Goal: Information Seeking & Learning: Learn about a topic

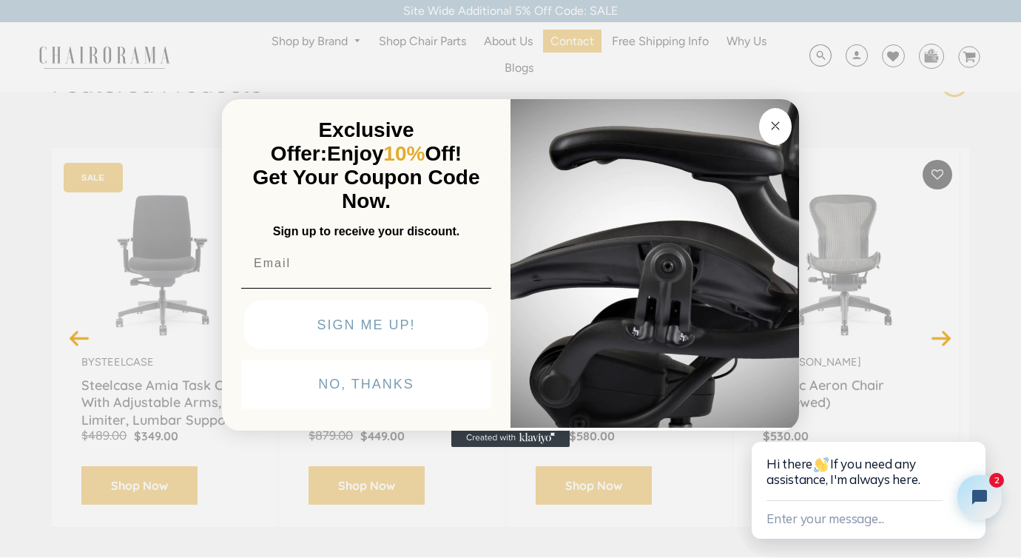
click at [772, 120] on circle "Close dialog" at bounding box center [775, 126] width 17 height 17
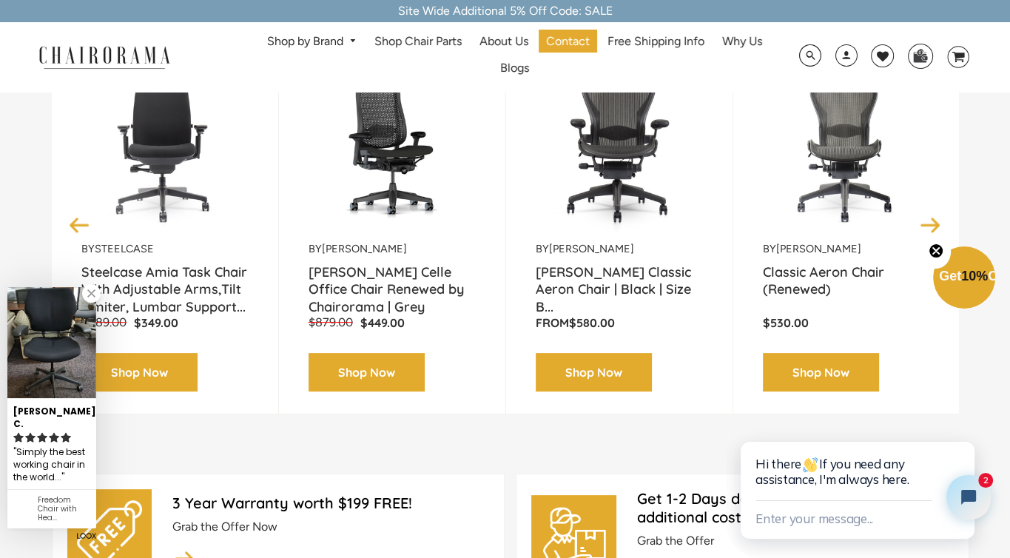
scroll to position [74, 0]
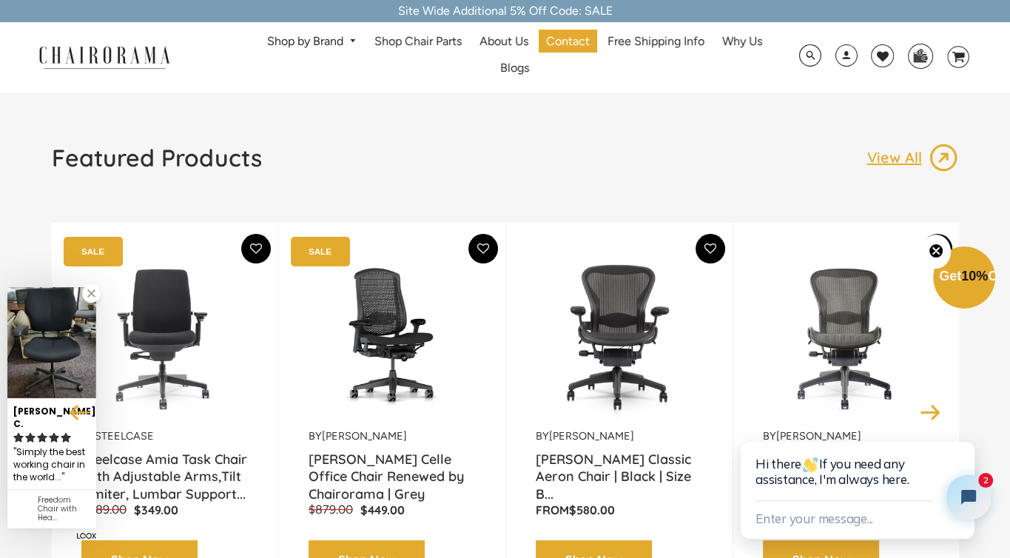
click at [832, 316] on img at bounding box center [846, 336] width 167 height 185
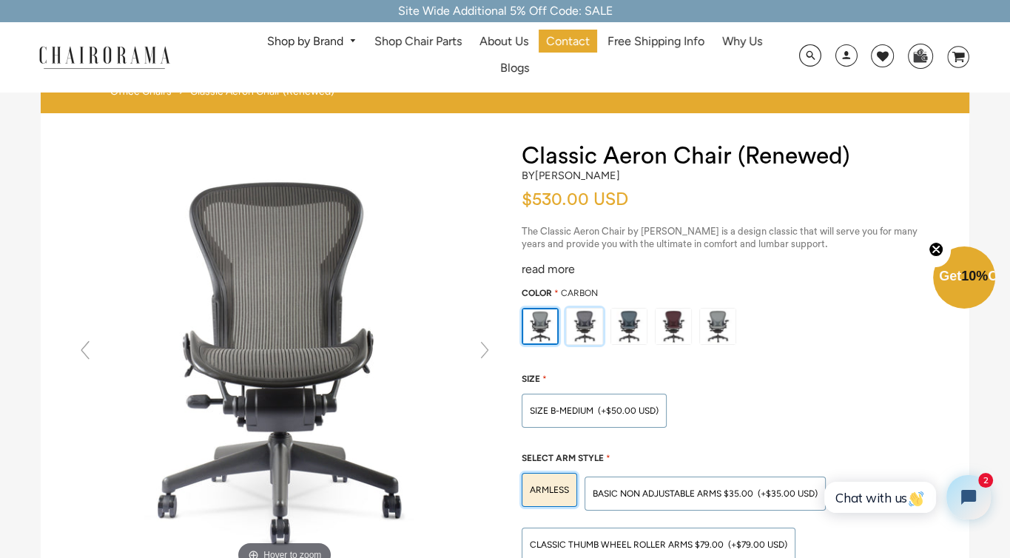
click at [581, 315] on img at bounding box center [585, 327] width 36 height 36
click at [0, 0] on input "radio" at bounding box center [0, 0] width 0 height 0
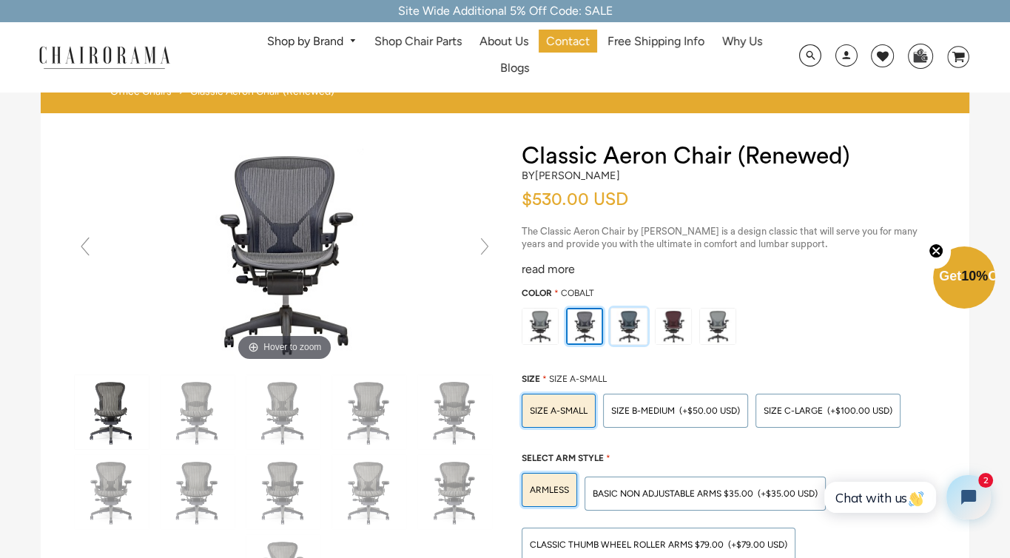
click at [620, 317] on img at bounding box center [629, 327] width 36 height 36
click at [0, 0] on input "radio" at bounding box center [0, 0] width 0 height 0
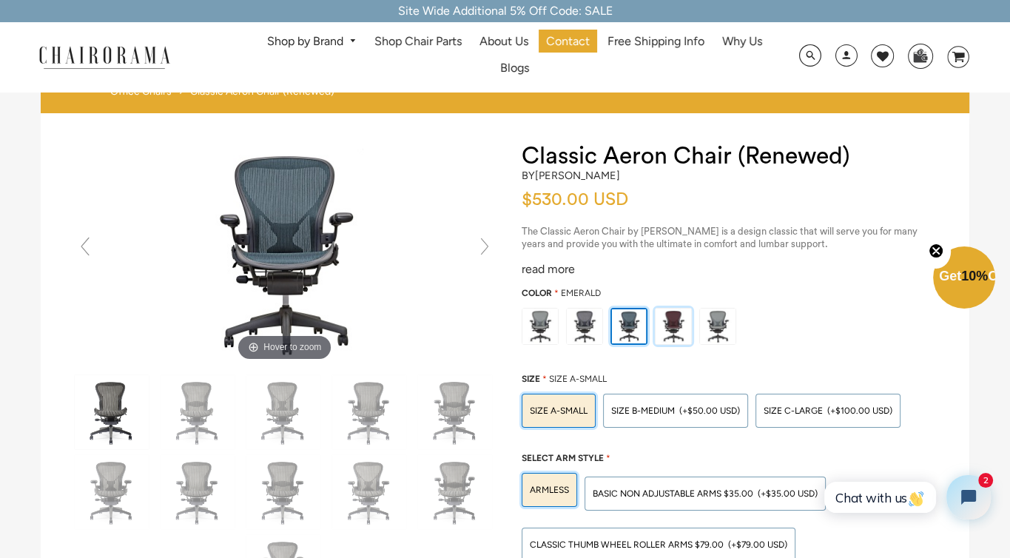
click at [672, 316] on img at bounding box center [673, 327] width 36 height 36
click at [0, 0] on input "radio" at bounding box center [0, 0] width 0 height 0
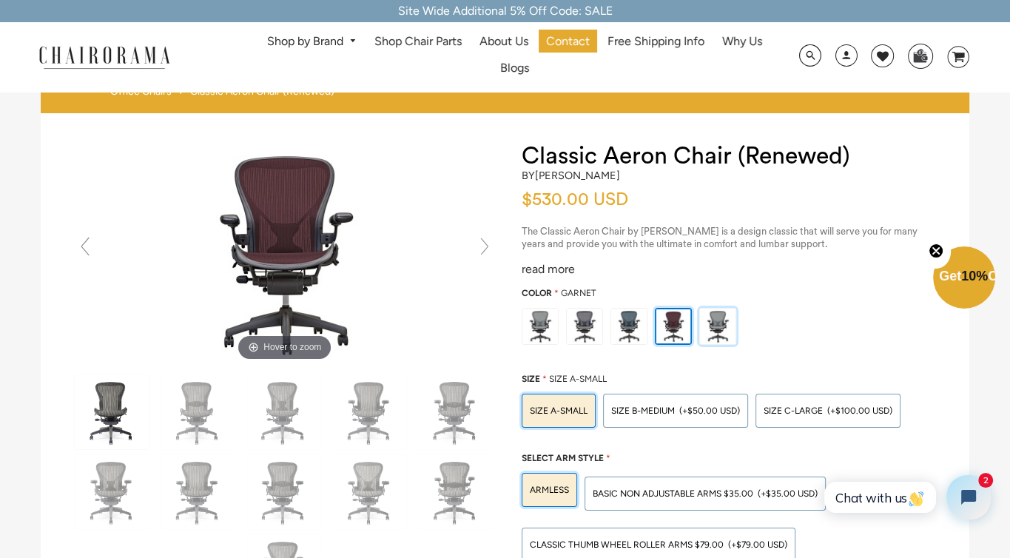
click at [722, 327] on img at bounding box center [718, 327] width 36 height 36
click at [0, 0] on input "radio" at bounding box center [0, 0] width 0 height 0
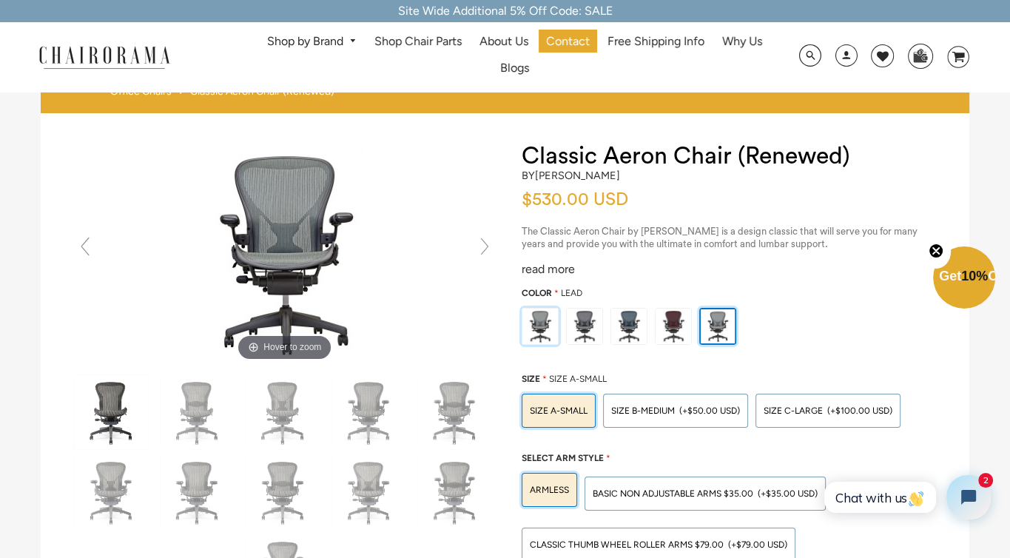
click at [539, 310] on img at bounding box center [540, 327] width 36 height 36
click at [0, 0] on input "radio" at bounding box center [0, 0] width 0 height 0
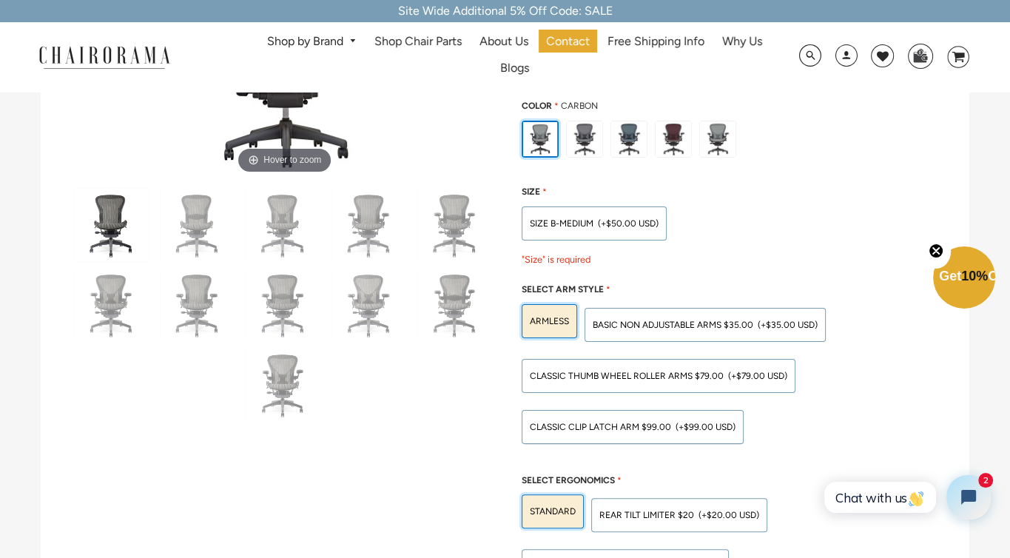
scroll to position [222, 0]
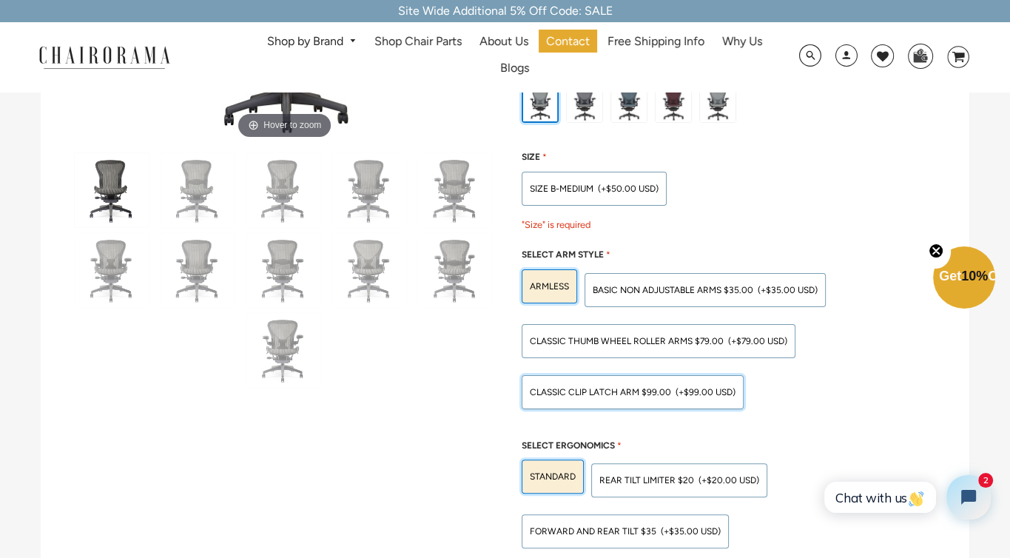
click at [596, 390] on span "Classic Clip Latch Arm $99.00" at bounding box center [600, 392] width 141 height 10
click at [0, 0] on input "Classic Clip Latch Arm $99.00 (+$99.00 USD)" at bounding box center [0, 0] width 0 height 0
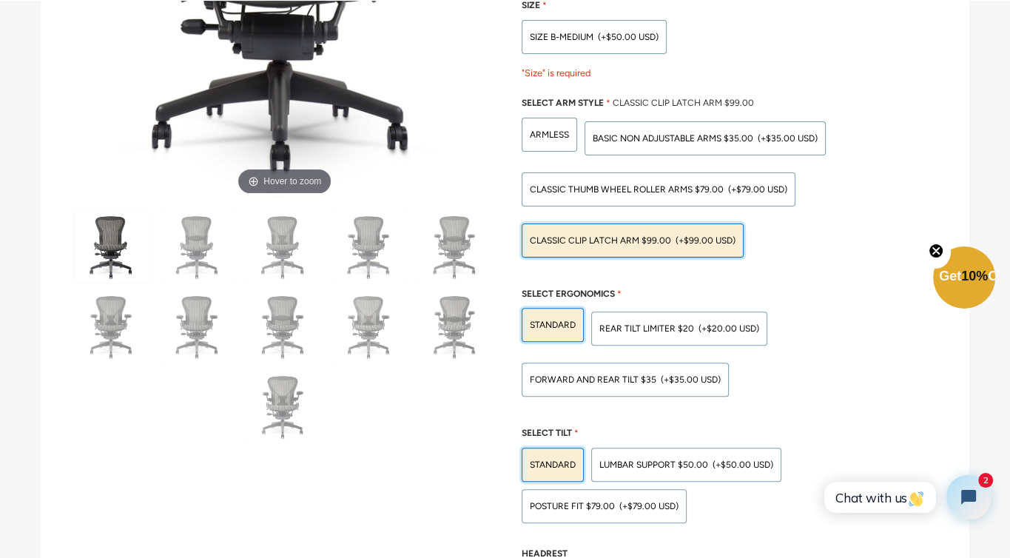
scroll to position [399, 0]
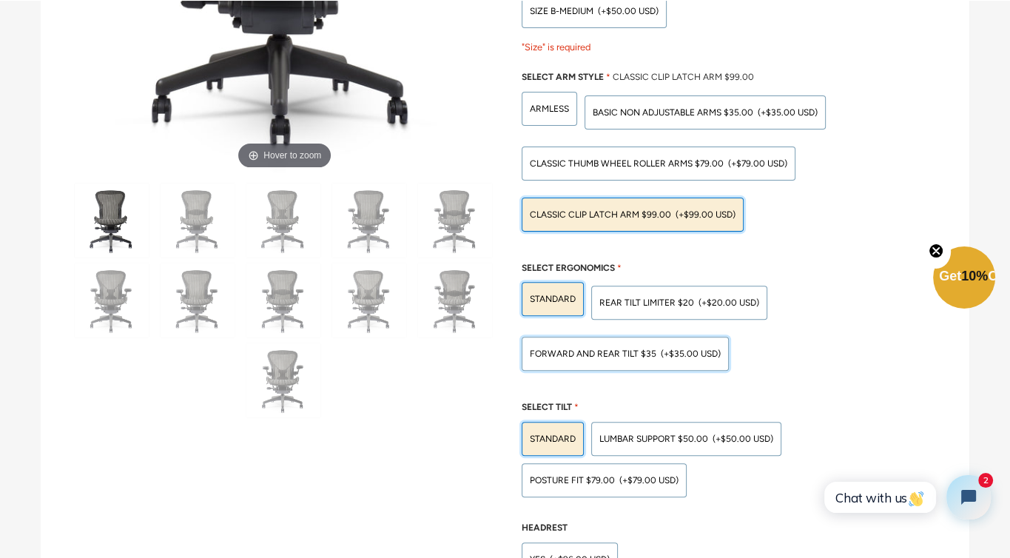
click at [613, 353] on span "Forward And Rear Tilt $35" at bounding box center [593, 353] width 127 height 10
click at [0, 0] on input "Forward And Rear Tilt $35 (+$35.00 USD)" at bounding box center [0, 0] width 0 height 0
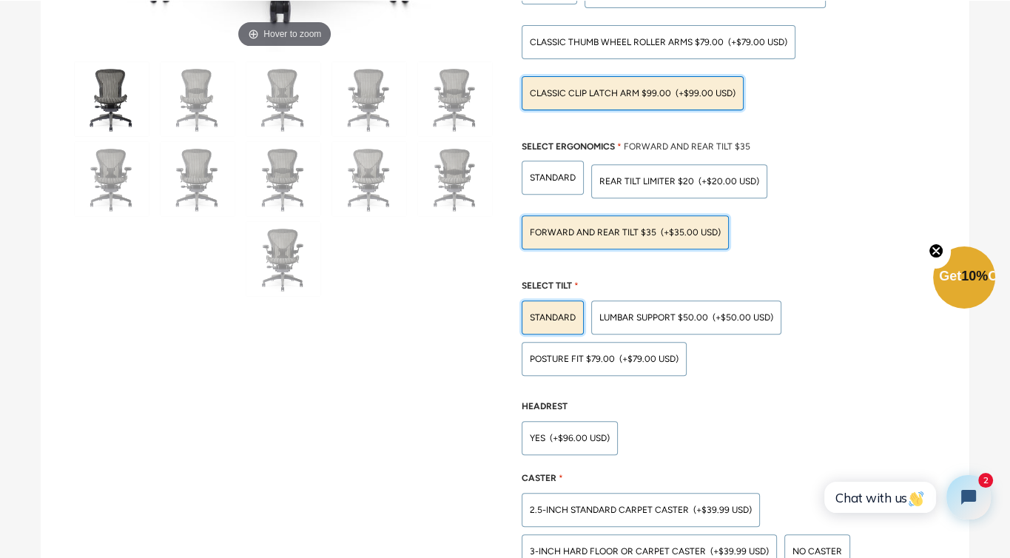
scroll to position [547, 0]
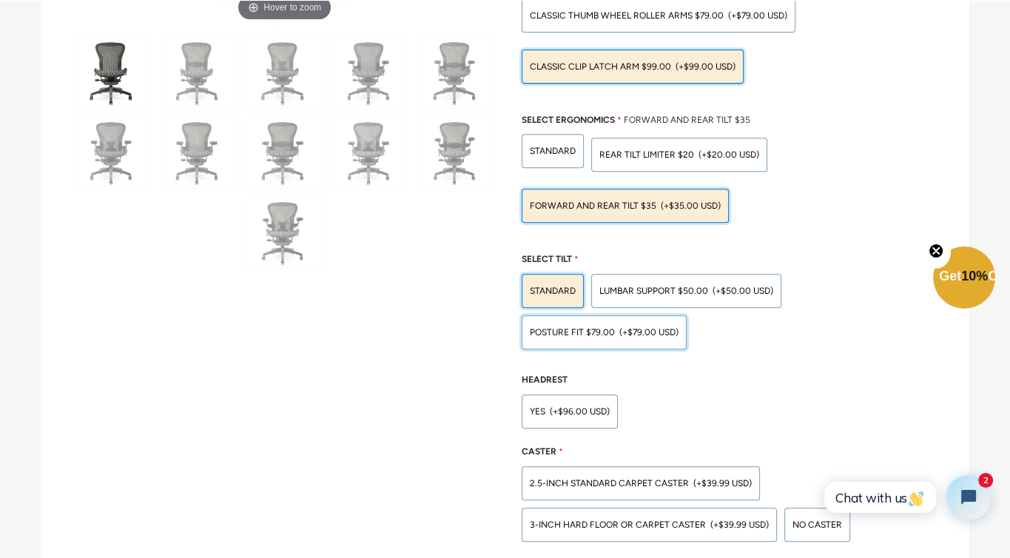
click at [624, 331] on span "(+$79.00 USD)" at bounding box center [648, 332] width 59 height 9
click at [0, 0] on input "POSTURE FIT $79.00 (+$79.00 USD)" at bounding box center [0, 0] width 0 height 0
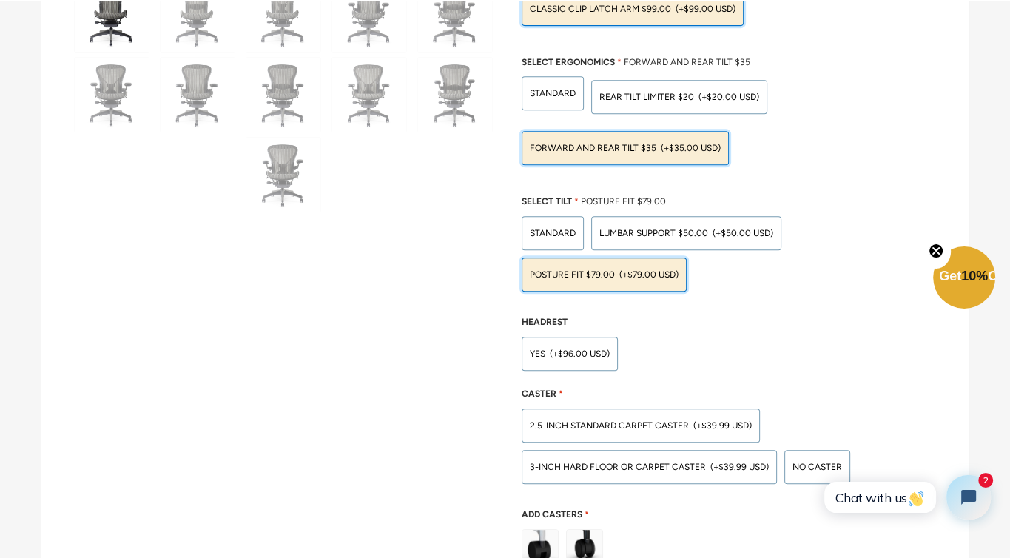
scroll to position [695, 0]
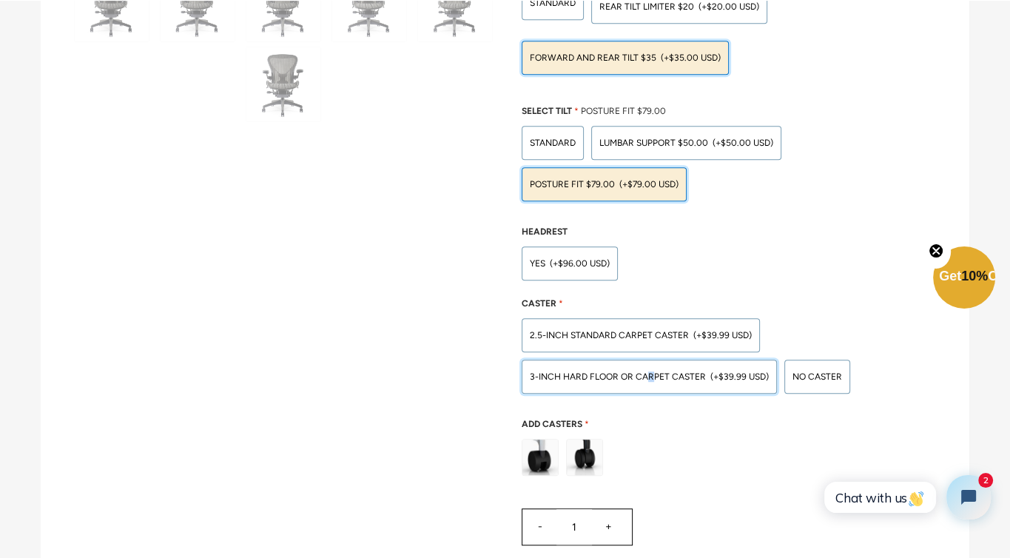
click at [650, 376] on span "3-inch Hard Floor or Carpet Caster" at bounding box center [618, 376] width 176 height 10
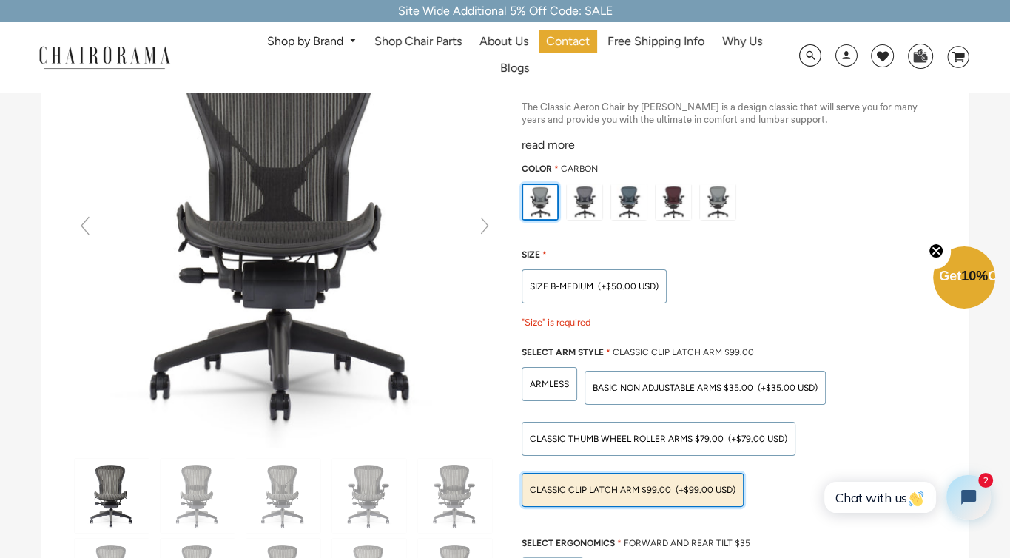
scroll to position [0, 0]
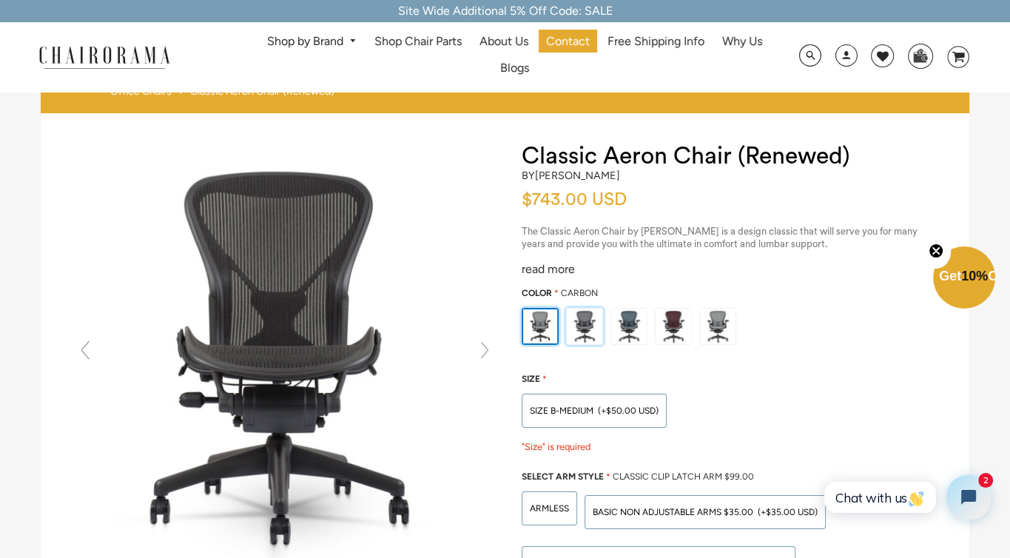
click at [588, 317] on img at bounding box center [585, 327] width 36 height 36
click at [0, 0] on input "radio" at bounding box center [0, 0] width 0 height 0
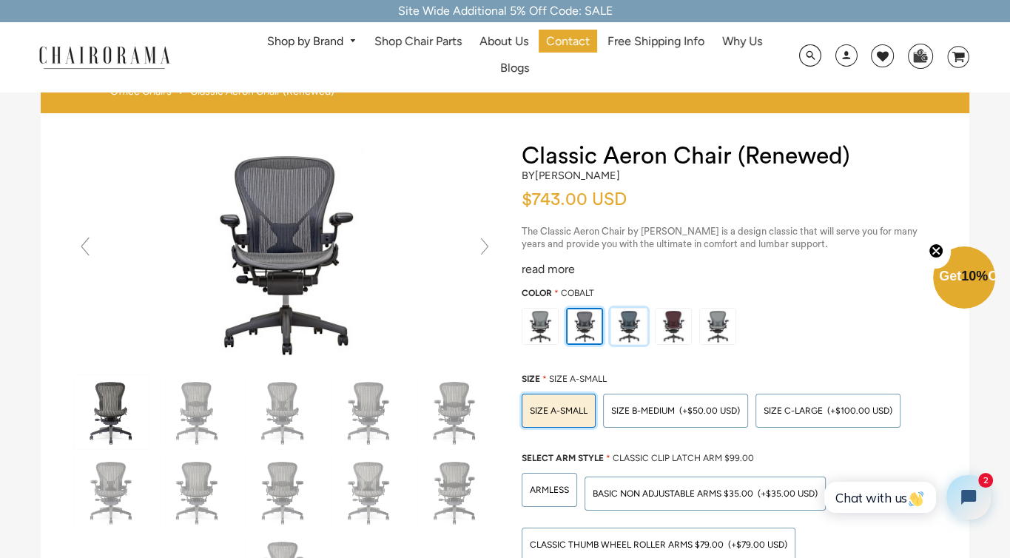
click at [627, 325] on img at bounding box center [629, 327] width 36 height 36
click at [0, 0] on input "radio" at bounding box center [0, 0] width 0 height 0
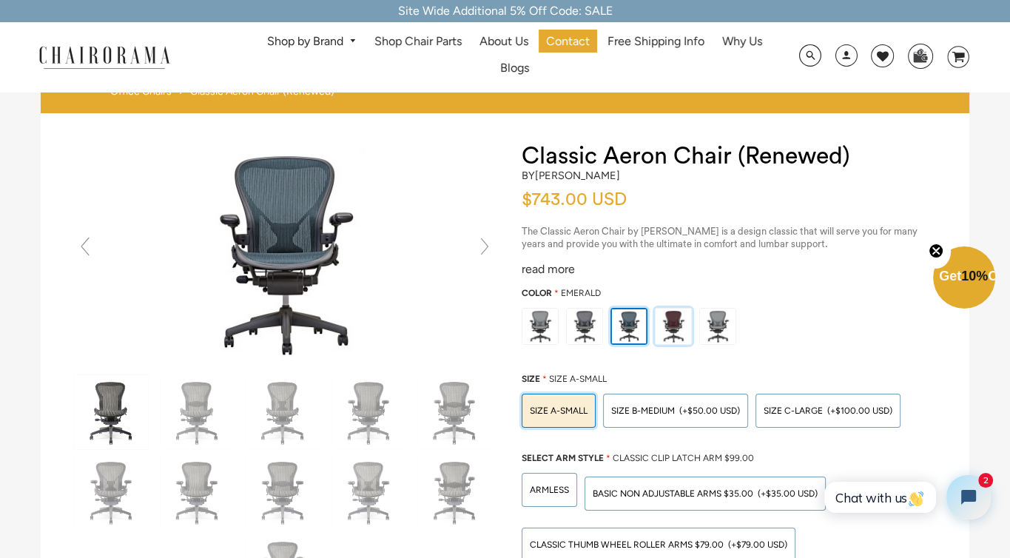
click at [667, 326] on img at bounding box center [673, 327] width 36 height 36
click at [0, 0] on input "radio" at bounding box center [0, 0] width 0 height 0
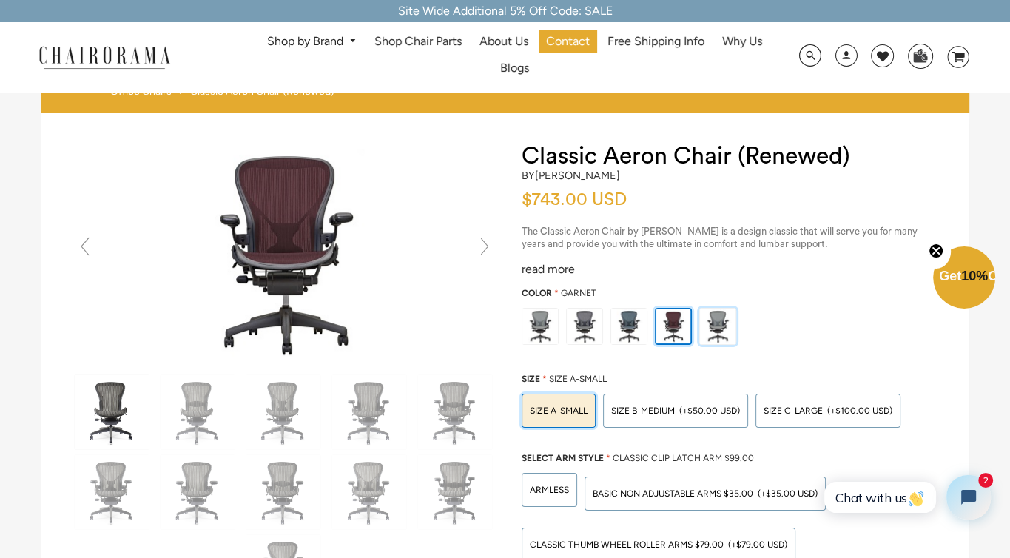
click at [714, 329] on img at bounding box center [718, 327] width 36 height 36
click at [0, 0] on input "radio" at bounding box center [0, 0] width 0 height 0
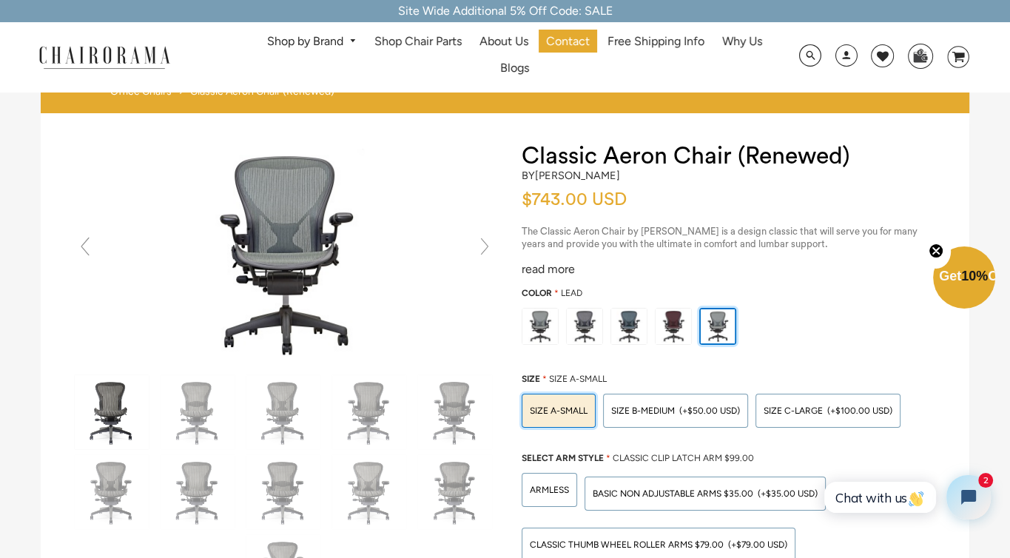
click at [570, 273] on div "read more" at bounding box center [731, 270] width 418 height 16
click at [570, 270] on div "read more" at bounding box center [731, 270] width 418 height 16
click at [644, 237] on p "The Classic Aeron Chair by Herman Miller is a design classic that will serve yo…" at bounding box center [731, 238] width 418 height 25
click at [535, 313] on img at bounding box center [540, 327] width 36 height 36
click at [0, 0] on input "radio" at bounding box center [0, 0] width 0 height 0
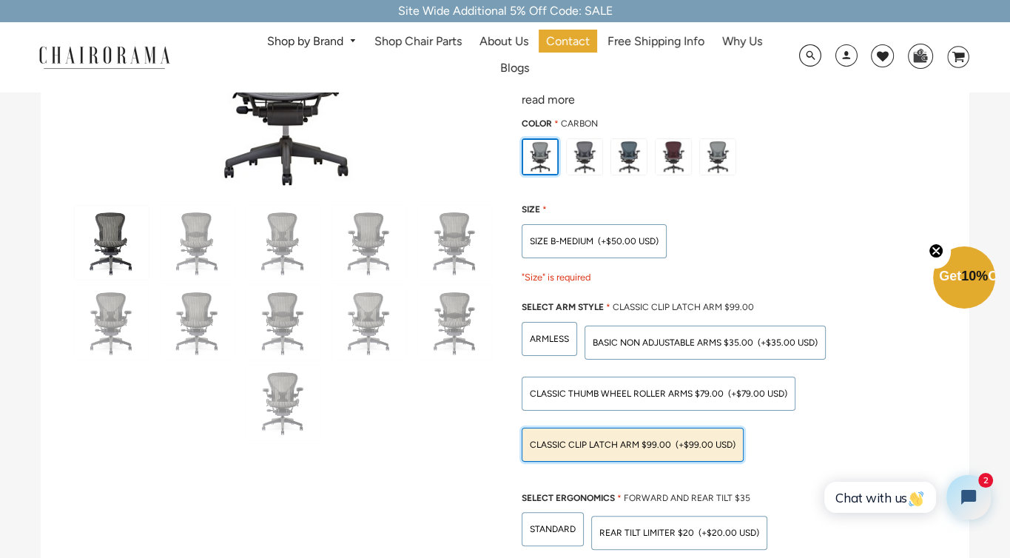
scroll to position [148, 0]
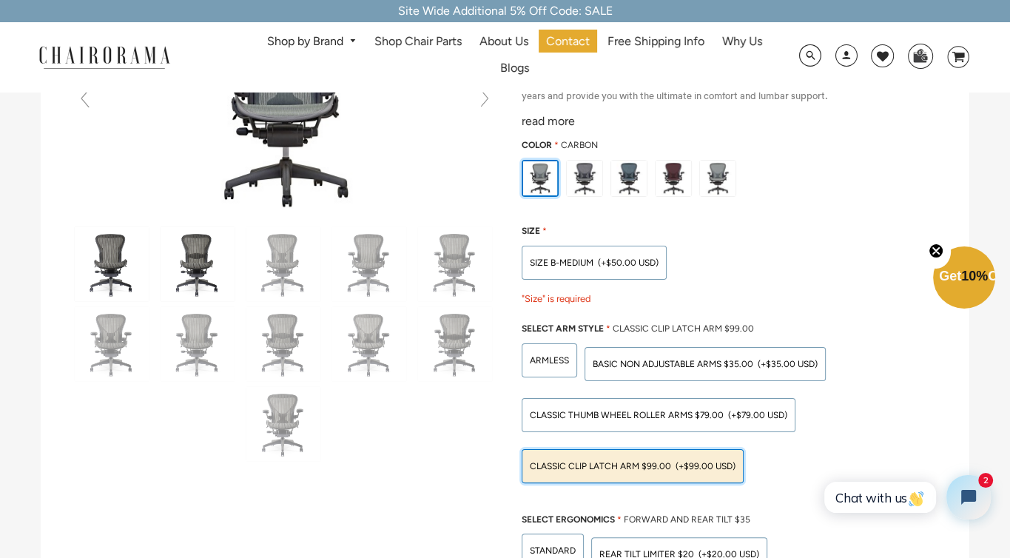
click at [200, 255] on img at bounding box center [198, 264] width 74 height 74
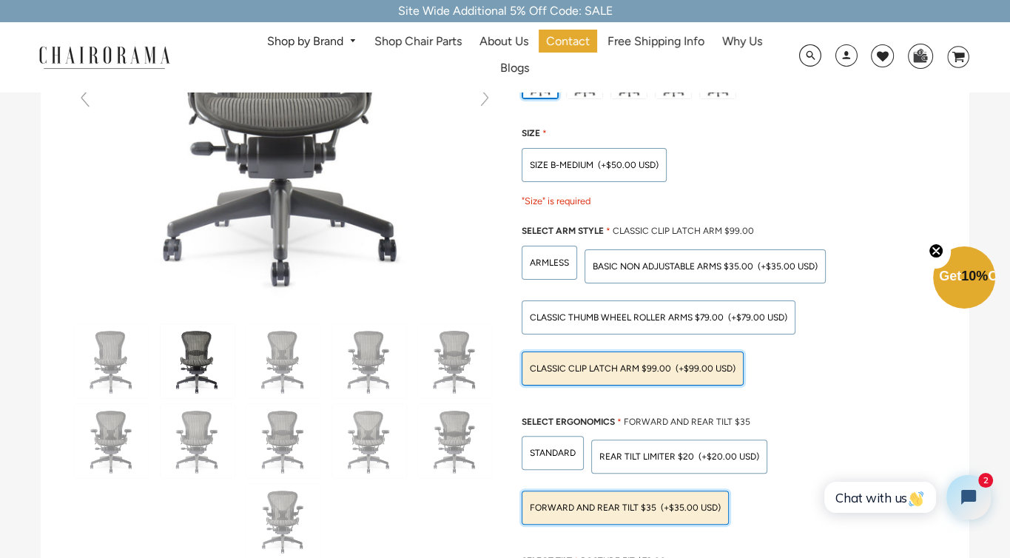
scroll to position [252, 0]
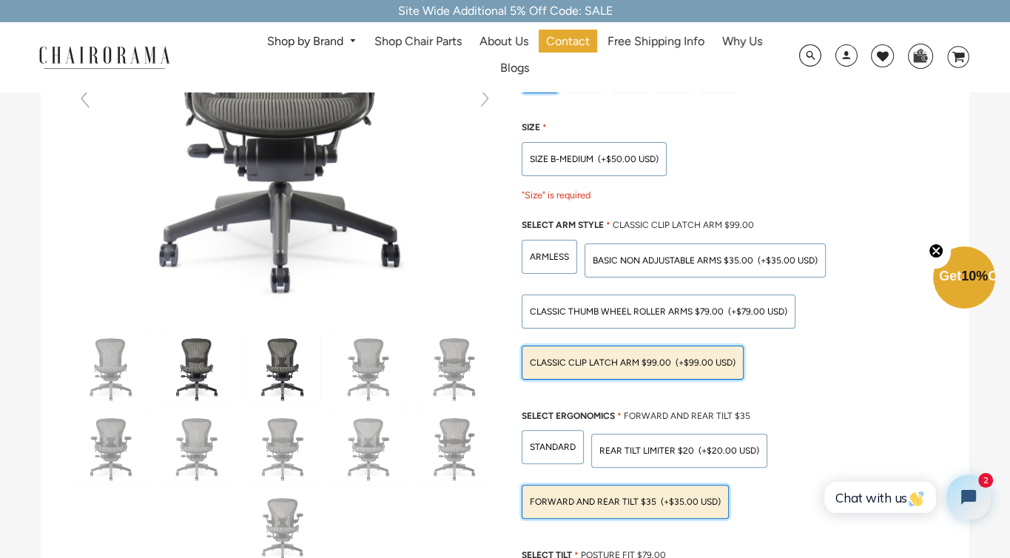
click at [291, 345] on img at bounding box center [283, 368] width 74 height 74
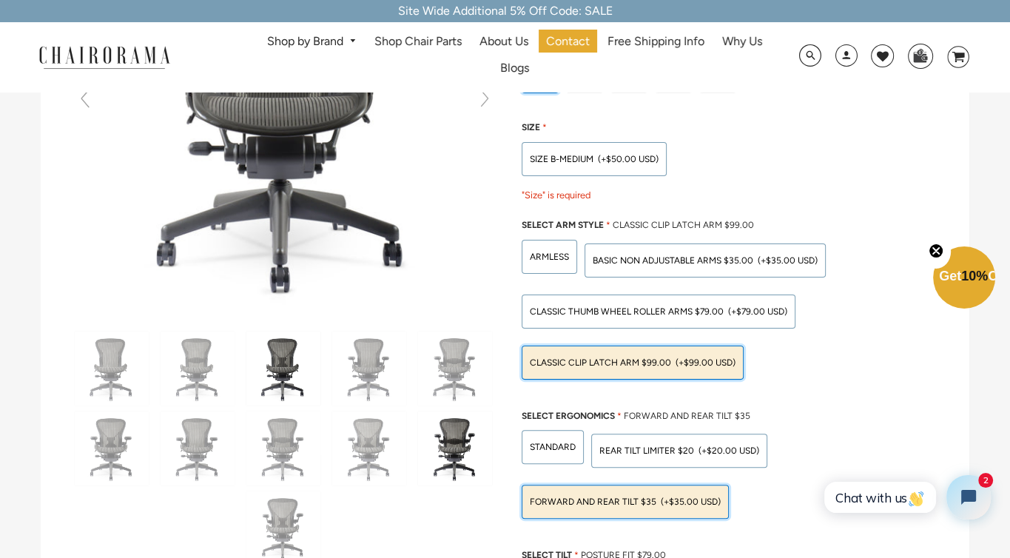
click at [457, 436] on img at bounding box center [455, 448] width 74 height 74
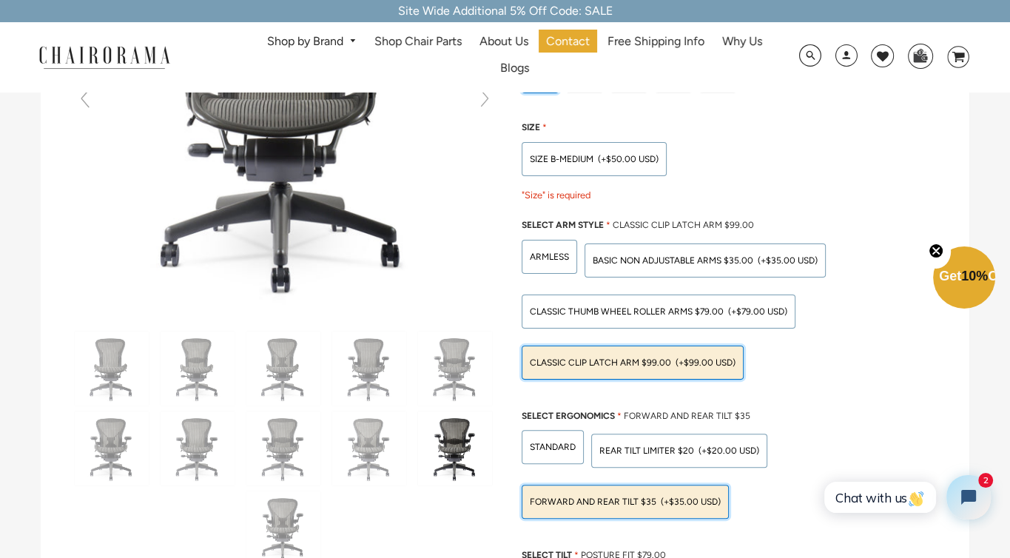
scroll to position [178, 0]
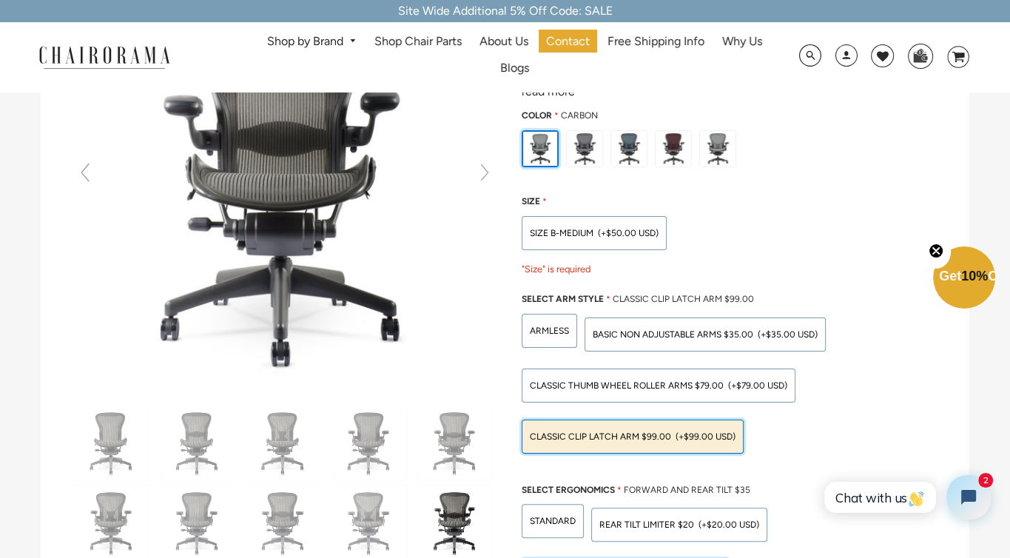
click at [355, 41] on span "DesktopNavigation" at bounding box center [349, 41] width 13 height 10
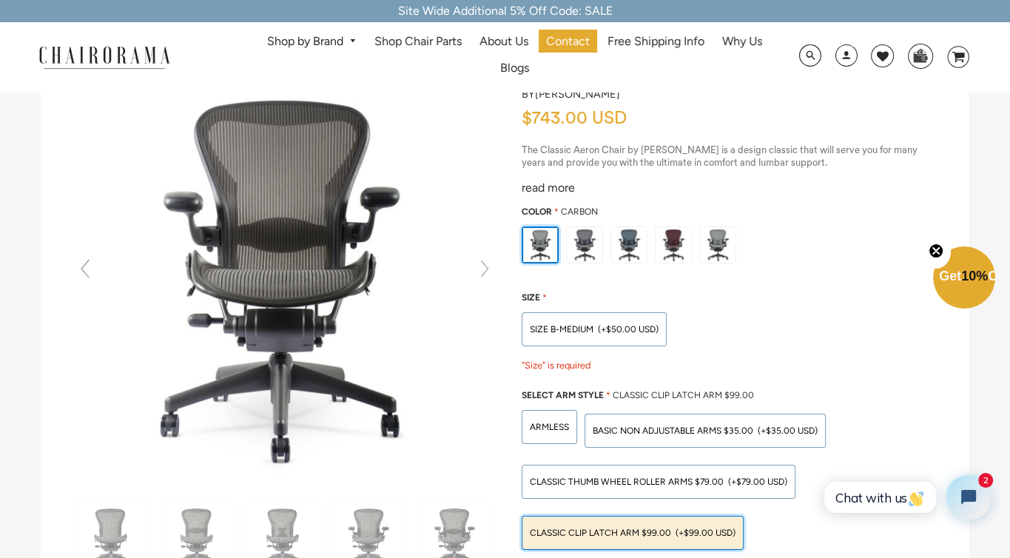
scroll to position [0, 0]
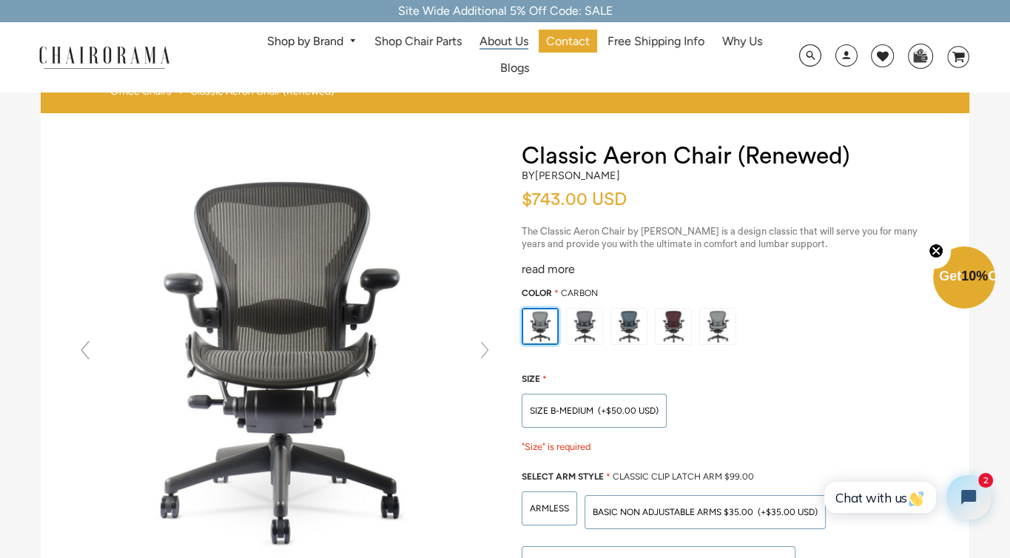
click at [523, 44] on span "About Us" at bounding box center [503, 42] width 49 height 16
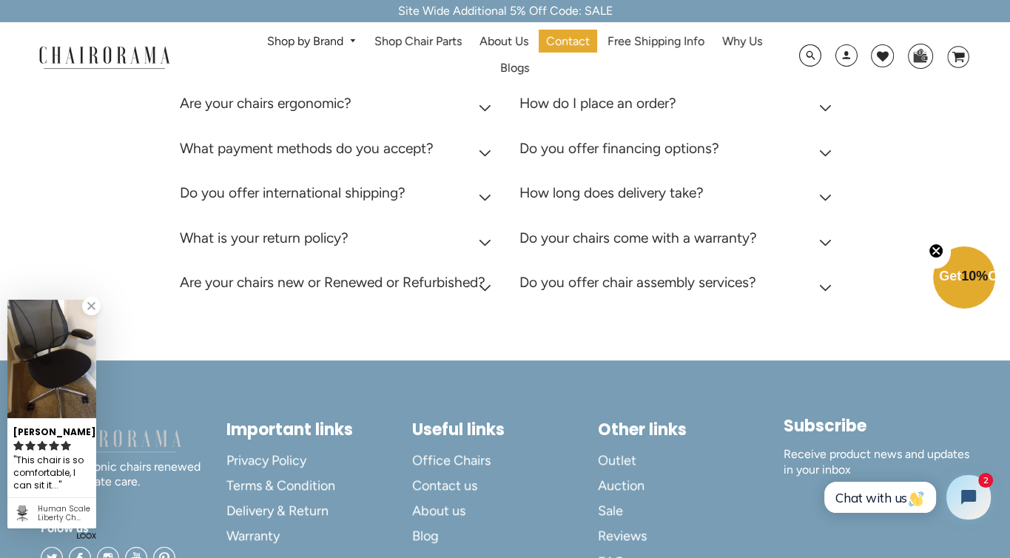
scroll to position [518, 0]
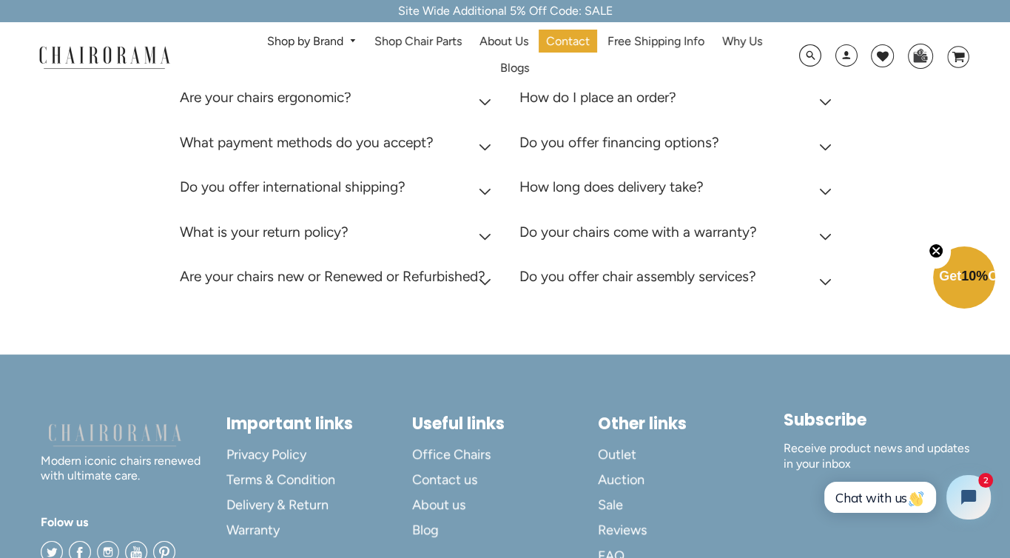
click at [485, 286] on icon at bounding box center [485, 281] width 13 height 7
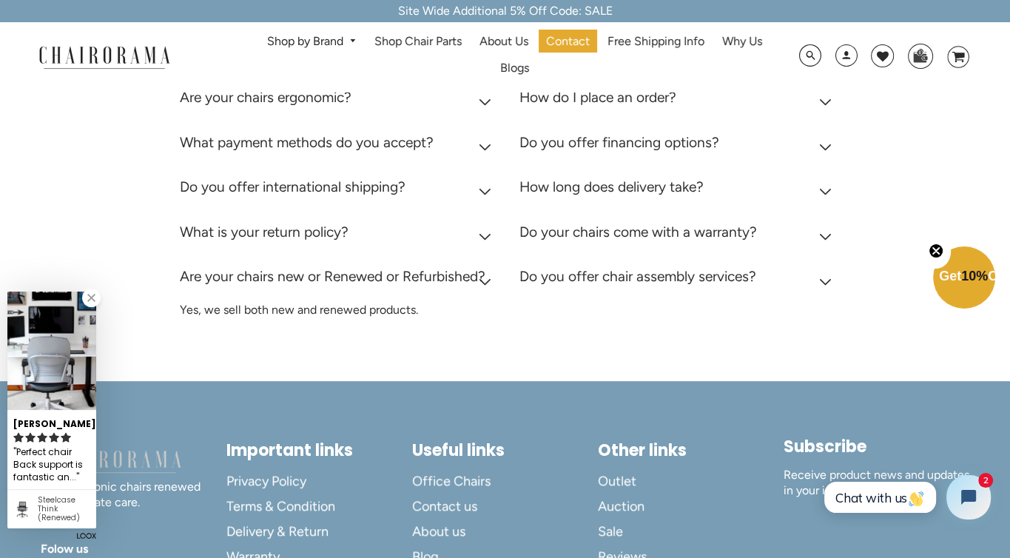
click at [826, 195] on icon at bounding box center [825, 191] width 13 height 7
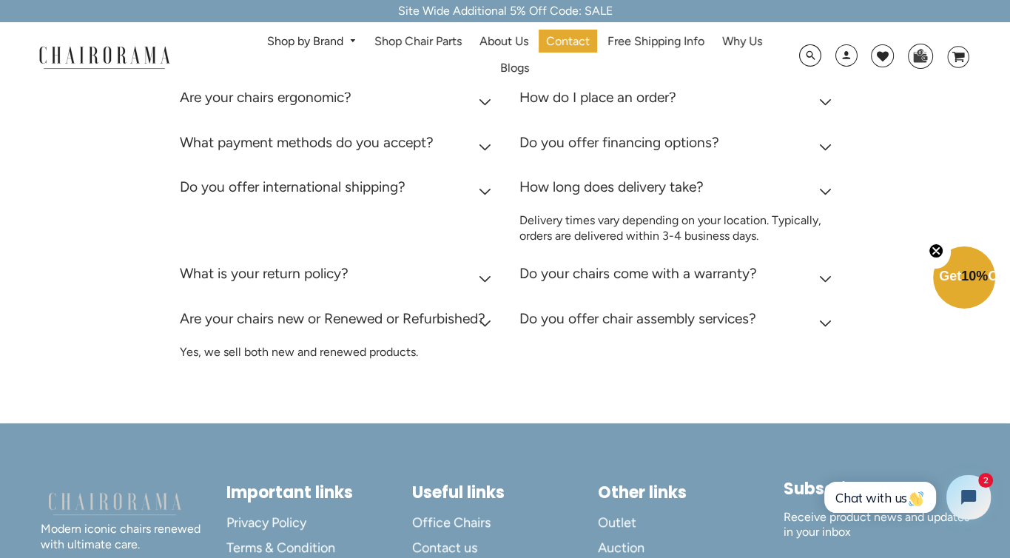
click at [823, 283] on icon at bounding box center [825, 278] width 13 height 7
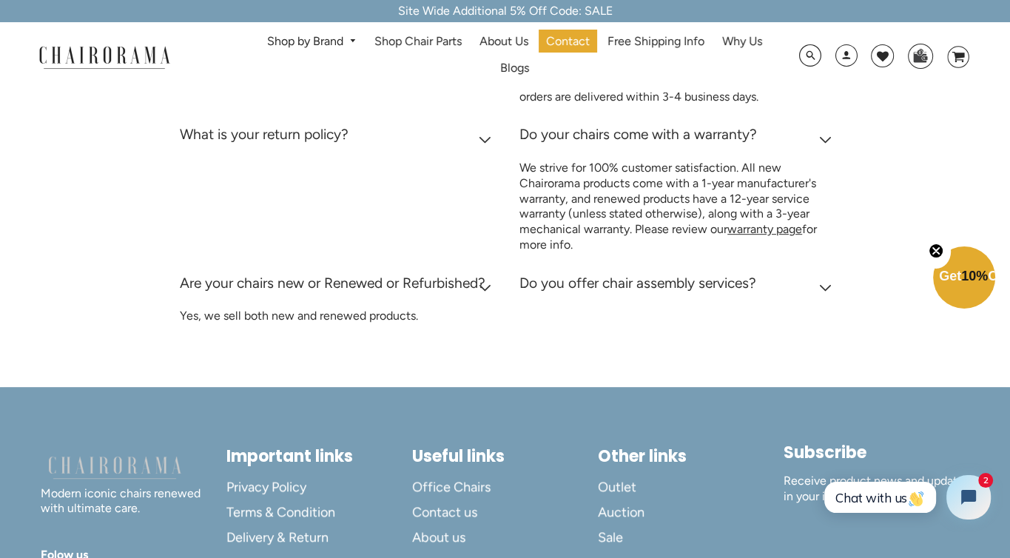
scroll to position [666, 0]
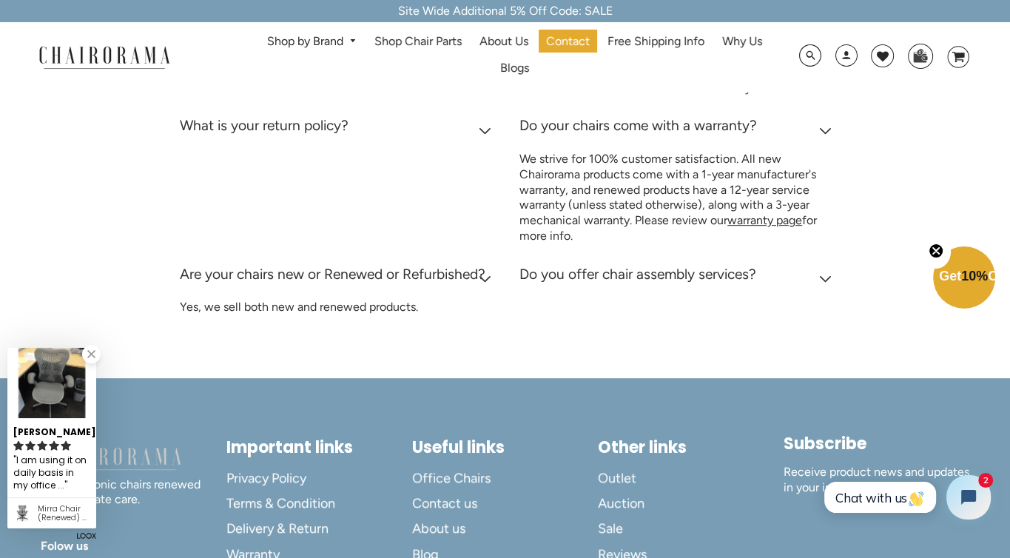
click at [823, 283] on icon at bounding box center [825, 278] width 13 height 7
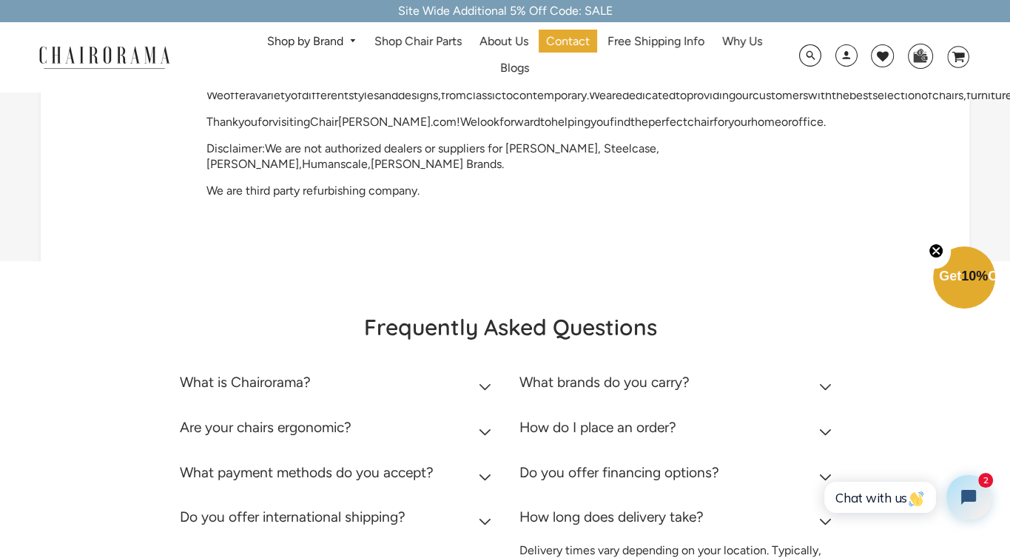
scroll to position [0, 0]
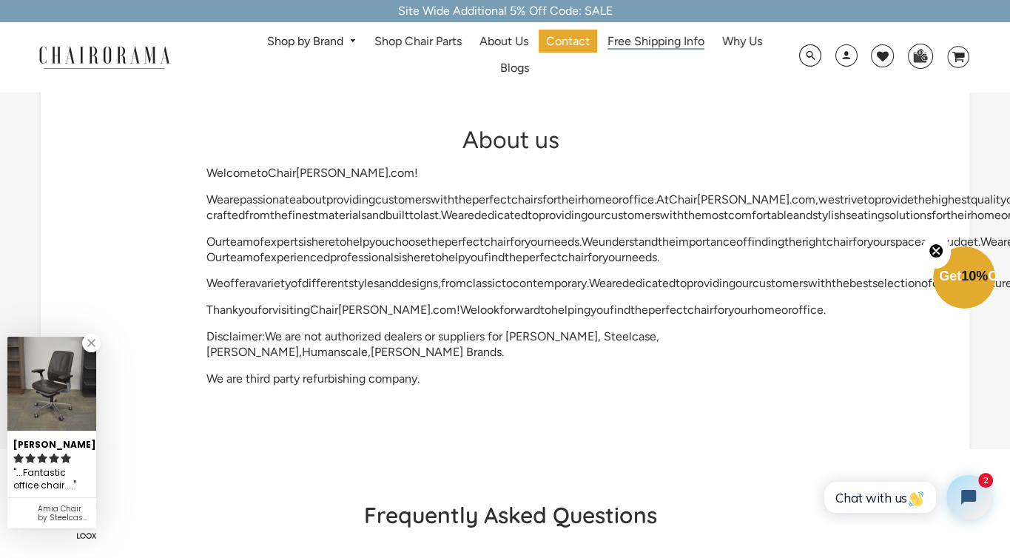
click at [678, 41] on span "Free Shipping Info" at bounding box center [655, 42] width 97 height 16
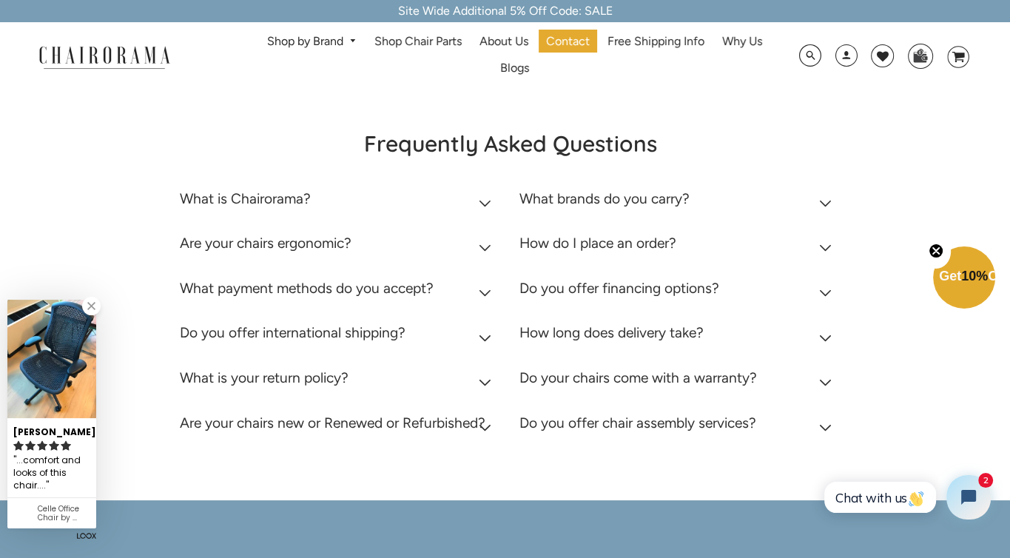
scroll to position [296, 0]
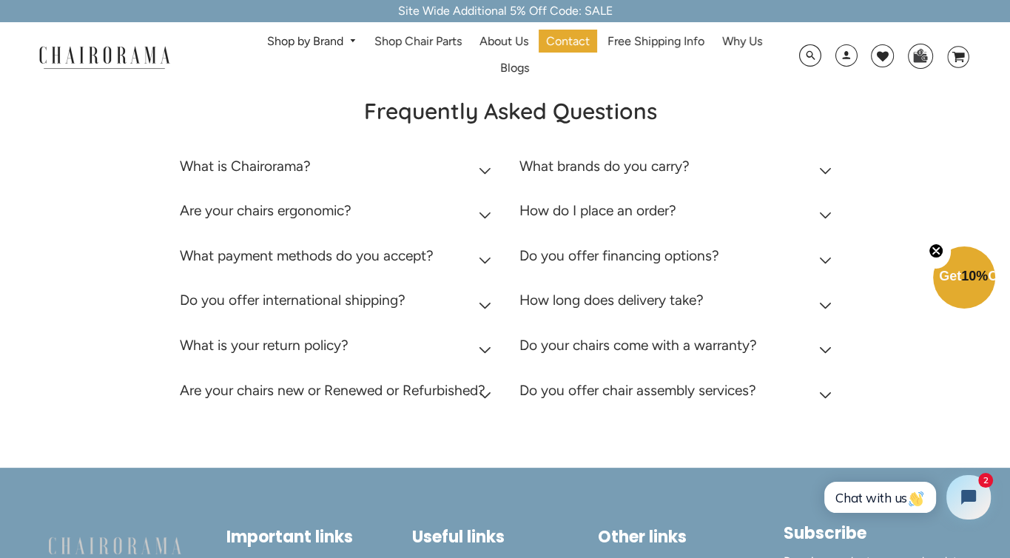
click at [484, 351] on icon at bounding box center [484, 350] width 11 height 6
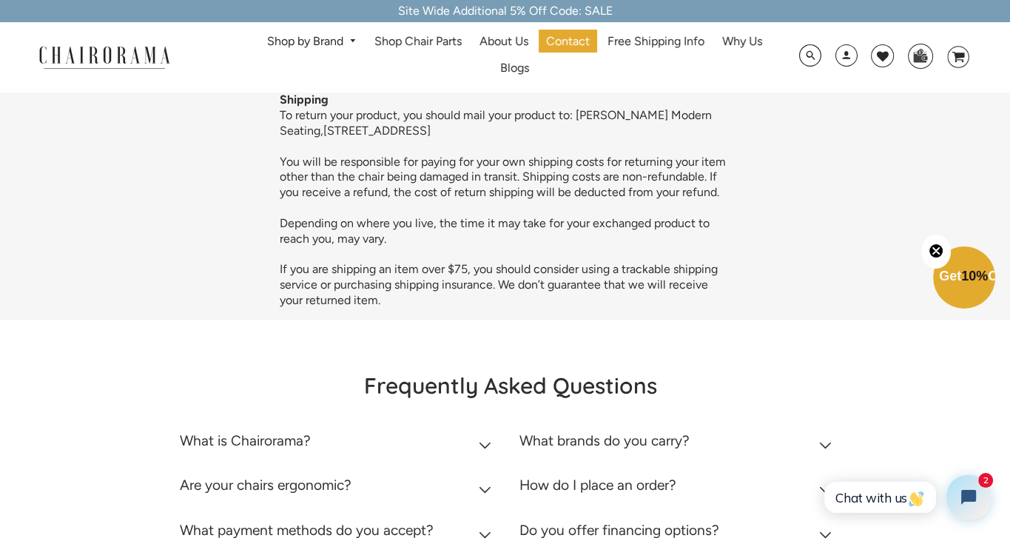
scroll to position [0, 0]
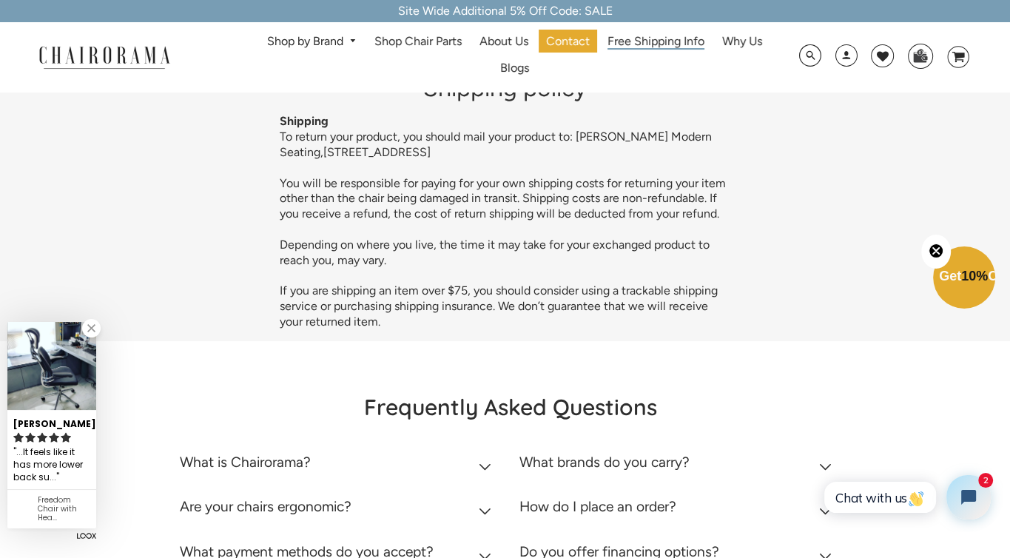
click at [615, 35] on span "Free Shipping Info" at bounding box center [655, 42] width 97 height 16
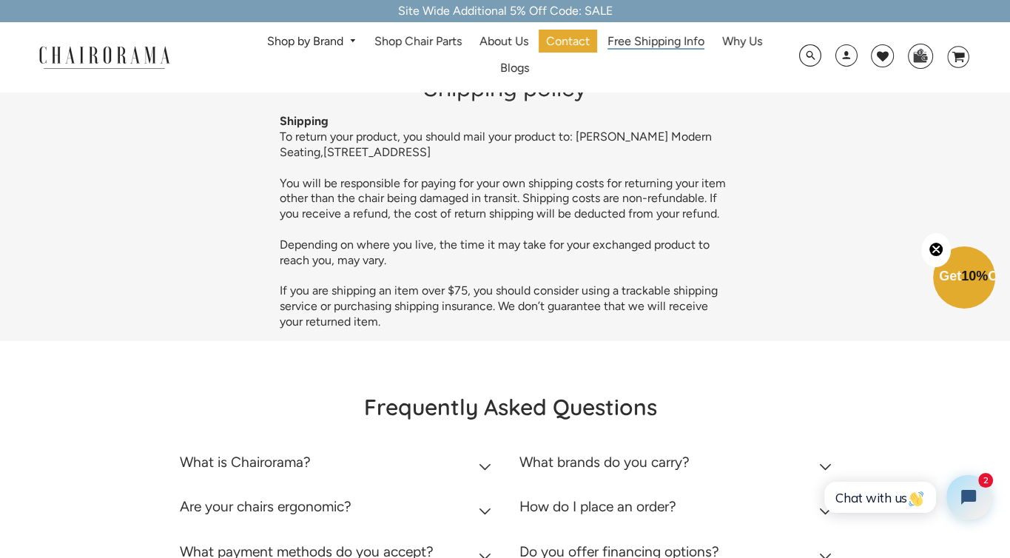
click at [659, 39] on span "Free Shipping Info" at bounding box center [655, 42] width 97 height 16
click at [723, 39] on span "Why Us" at bounding box center [742, 42] width 40 height 16
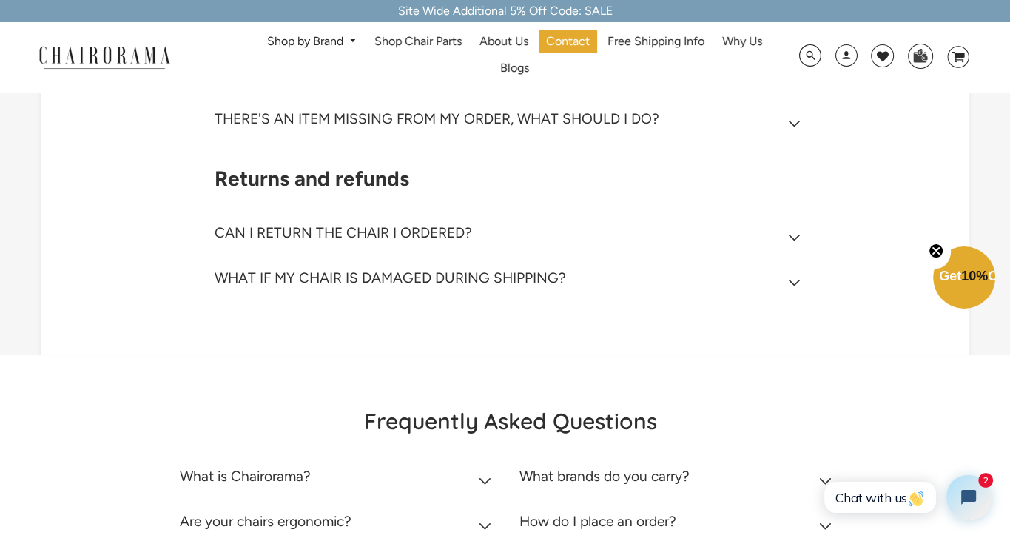
scroll to position [740, 0]
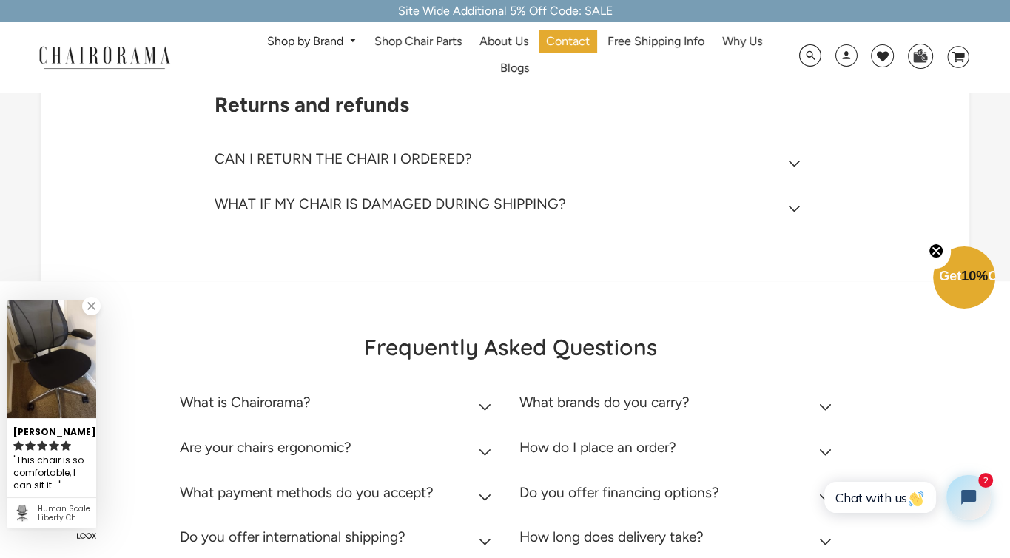
click at [792, 162] on icon at bounding box center [794, 163] width 13 height 7
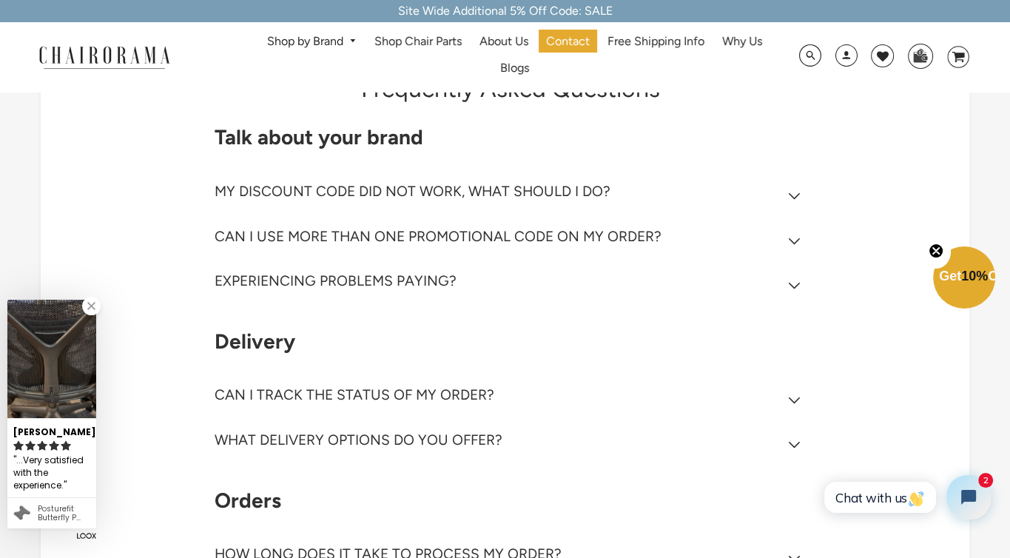
scroll to position [0, 0]
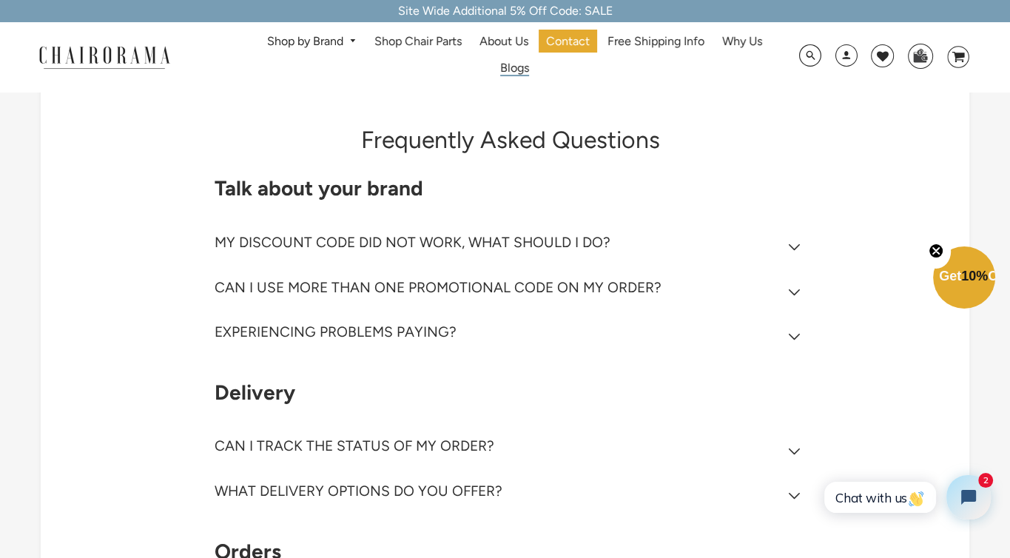
click at [524, 70] on span "Blogs" at bounding box center [514, 69] width 29 height 16
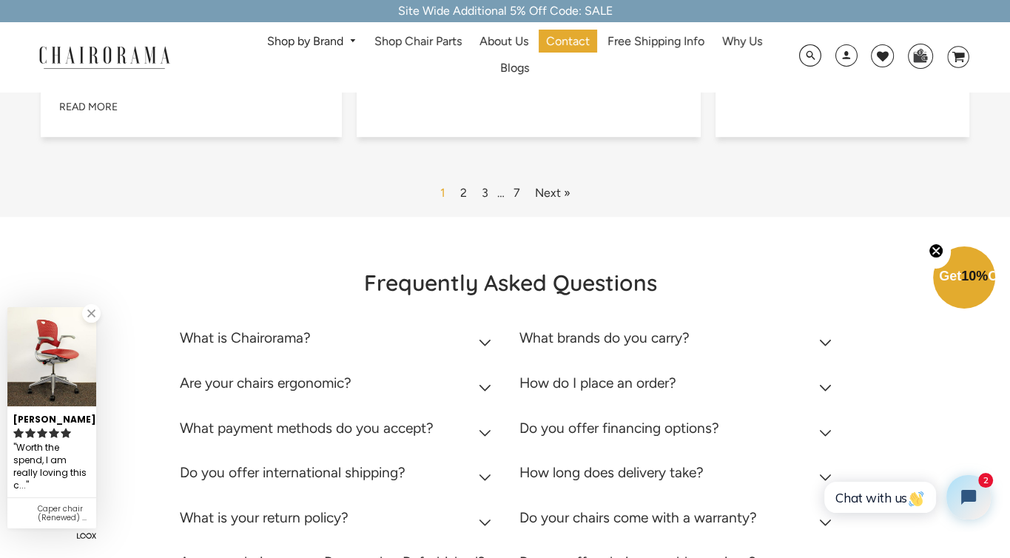
scroll to position [1036, 0]
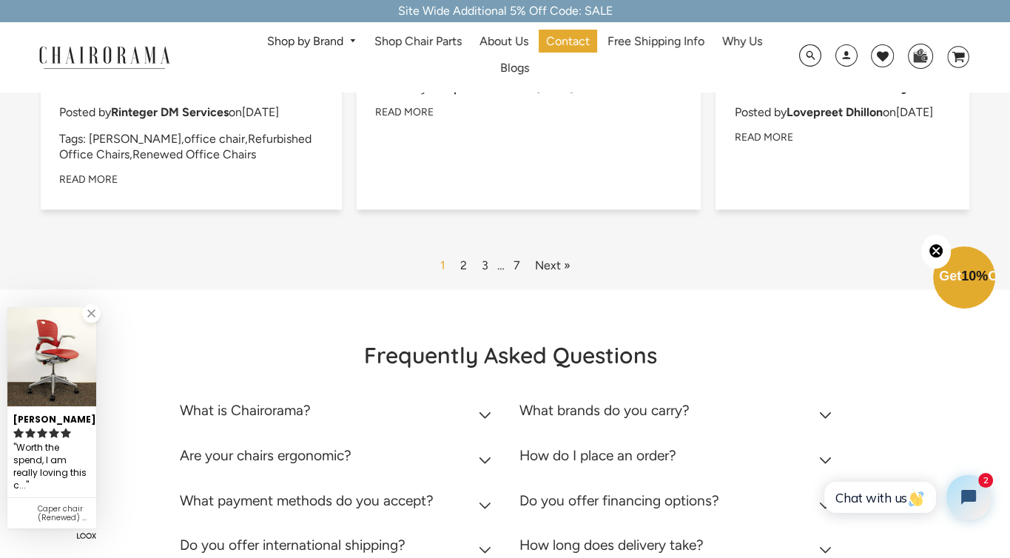
click at [550, 272] on link "Next »" at bounding box center [551, 266] width 47 height 24
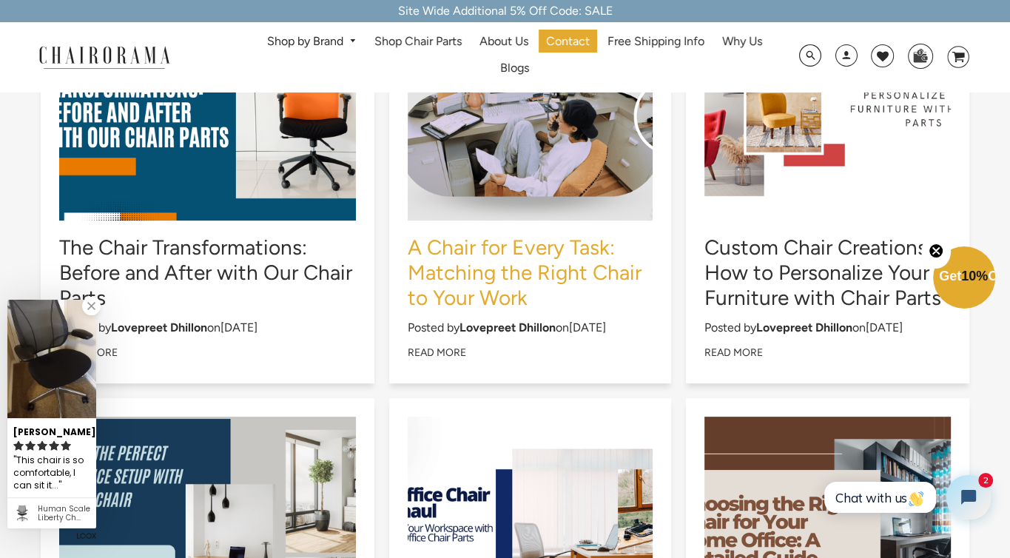
scroll to position [370, 0]
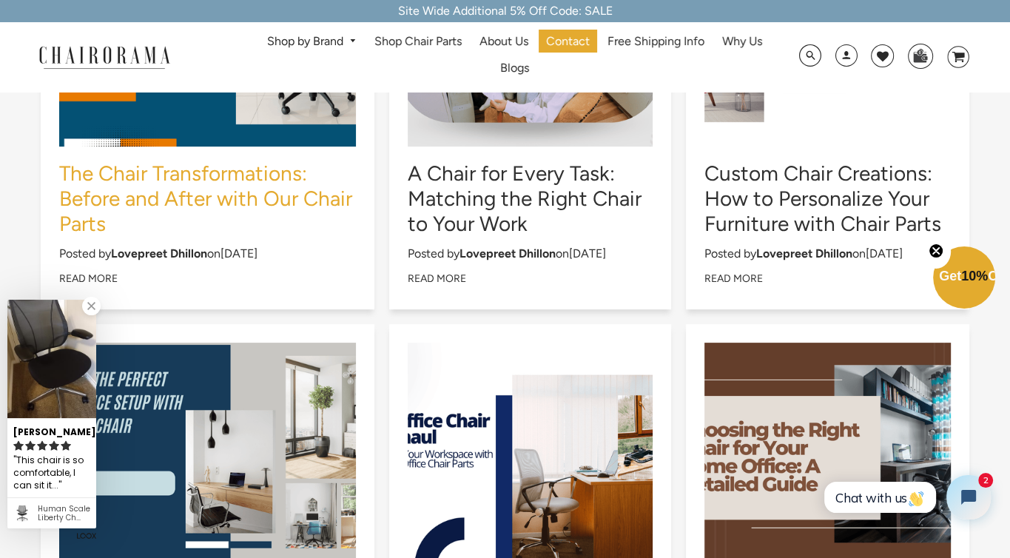
click at [223, 171] on link "The Chair Transformations: Before and After with Our Chair Parts" at bounding box center [205, 198] width 293 height 75
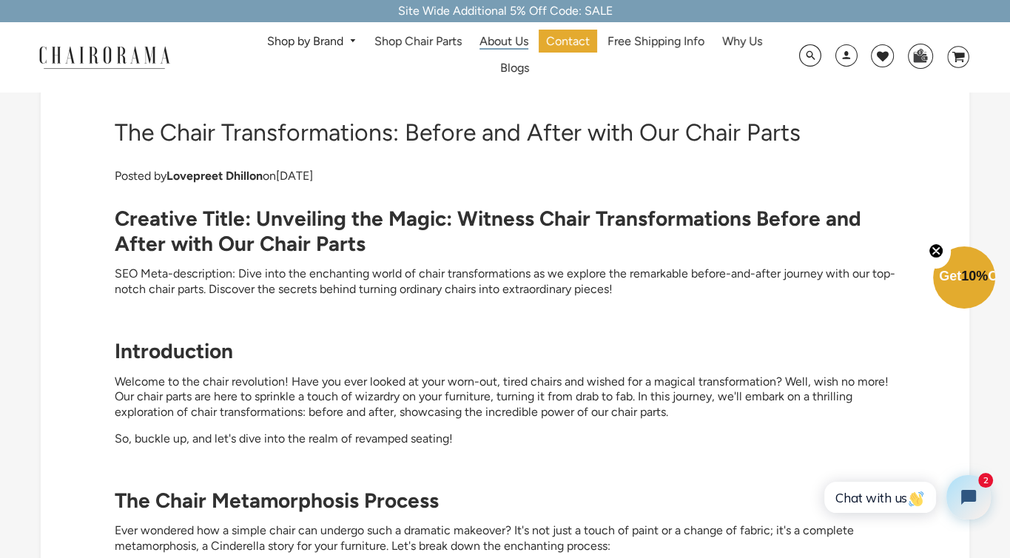
click at [508, 42] on span "About Us" at bounding box center [503, 42] width 49 height 16
